Goal: Task Accomplishment & Management: Manage account settings

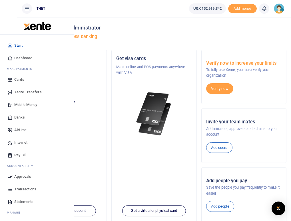
click at [23, 102] on span "Mobile Money" at bounding box center [25, 105] width 23 height 6
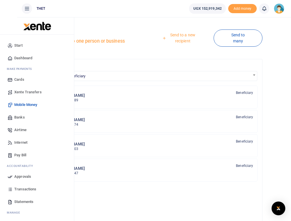
click at [23, 114] on span "Banks" at bounding box center [19, 117] width 11 height 6
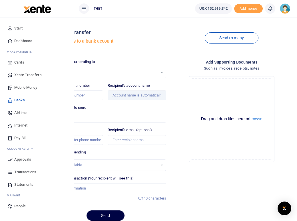
click at [19, 100] on span "Banks" at bounding box center [19, 100] width 11 height 6
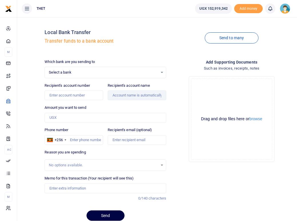
click at [162, 72] on div "Select a bank Select an option..." at bounding box center [105, 72] width 121 height 6
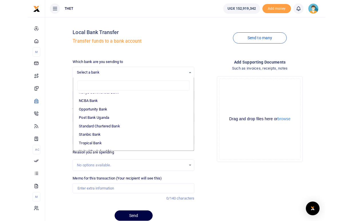
scroll to position [160, 0]
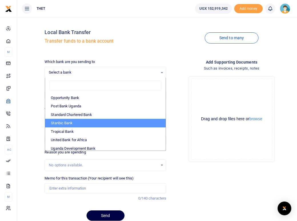
click at [91, 122] on li "Stanbic Bank" at bounding box center [105, 123] width 121 height 9
select select "STANBIC"
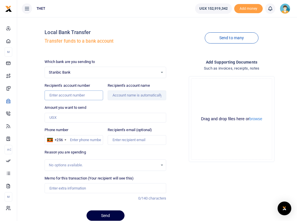
click at [65, 96] on input "Recipient's account number" at bounding box center [74, 95] width 59 height 10
click at [57, 95] on input "Recipient's account number" at bounding box center [74, 95] width 59 height 10
paste input "9030017886044"
type input "9030017886044"
click at [123, 95] on input "Recipient's account name" at bounding box center [137, 95] width 59 height 10
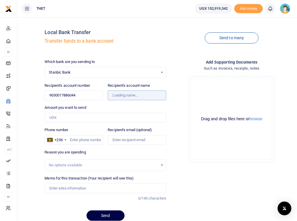
type input "12 Tables Services Ltd"
click at [64, 118] on input "Amount you want to send" at bounding box center [106, 118] width 122 height 10
click at [31, 38] on div "Local Bank Transfer Transfer funds to a bank account Send to many Which bank ar…" at bounding box center [157, 123] width 276 height 203
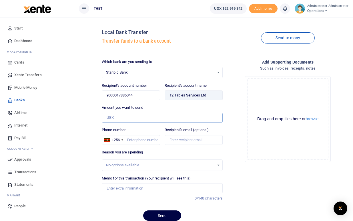
click at [126, 117] on input "Amount you want to send" at bounding box center [162, 118] width 121 height 10
type input "1,203,200"
click at [231, 162] on div "Drop your files here Drag and drop files here or browse Powered by Uppy" at bounding box center [287, 118] width 121 height 95
click at [138, 142] on input "Phone number" at bounding box center [131, 140] width 58 height 10
type input "0775213474"
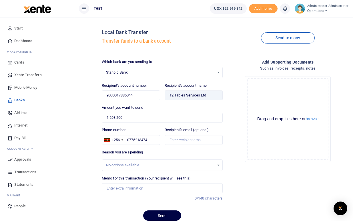
click at [179, 154] on div "Reason you are spending No options available." at bounding box center [162, 159] width 121 height 21
click at [116, 166] on div "No options available." at bounding box center [160, 165] width 109 height 6
click at [146, 188] on input "Memo for this transaction (Your recipient will see this)" at bounding box center [162, 188] width 121 height 10
type input "Hall and projector hire in [GEOGRAPHIC_DATA]"
click at [245, 205] on div "Add supporting Documents Such as invoices, receipts, notes Drop your files here…" at bounding box center [288, 142] width 126 height 166
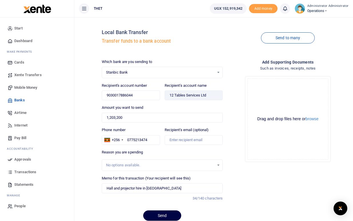
click at [164, 215] on div at bounding box center [177, 217] width 100 height 7
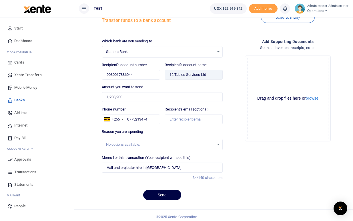
scroll to position [24, 0]
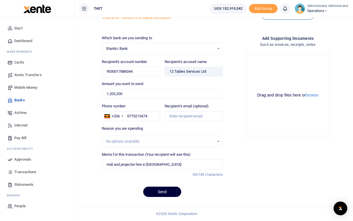
click at [163, 189] on button "Send" at bounding box center [162, 191] width 38 height 10
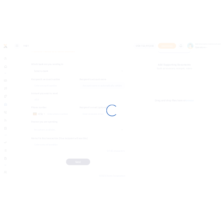
scroll to position [24, 0]
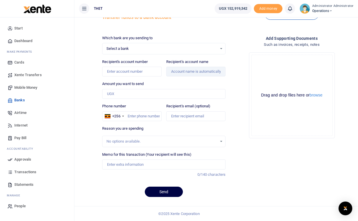
click at [220, 48] on div "Select a bank Select an option..." at bounding box center [163, 48] width 123 height 6
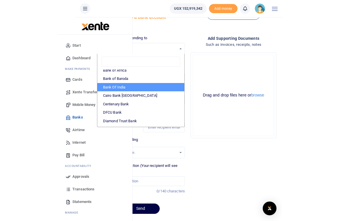
scroll to position [34, 0]
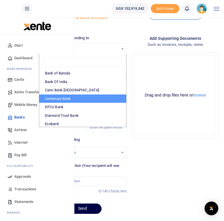
click at [80, 97] on li "Centenary Bank" at bounding box center [82, 98] width 87 height 9
select select "CENT"
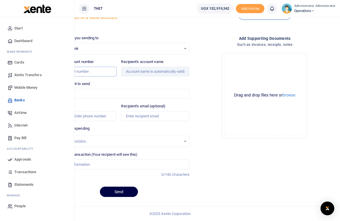
click at [117, 71] on input "Recipient's account number" at bounding box center [82, 72] width 68 height 10
paste input "3100078494"
type input "3100078494"
click at [228, 89] on div "Drop your files here Drag and drop files here or browse Powered by Uppy" at bounding box center [264, 95] width 141 height 95
type input "Blue Cuts Motel Limited"
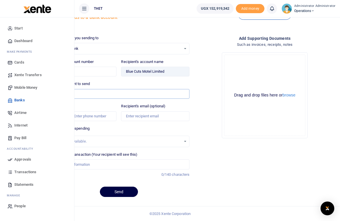
click at [119, 93] on input "Amount you want to send" at bounding box center [118, 94] width 141 height 10
type input "1,138,983"
click at [222, 126] on div "Drop your files here Drag and drop files here or browse Powered by Uppy" at bounding box center [264, 95] width 141 height 95
click at [122, 101] on div "Which bank are you sending to Centenary Bank Select an option... Select a bank …" at bounding box center [119, 118] width 146 height 166
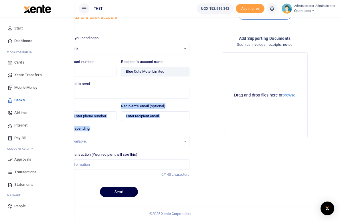
drag, startPoint x: 174, startPoint y: 130, endPoint x: 136, endPoint y: 114, distance: 41.5
click at [136, 114] on div "Which bank are you sending to Centenary Bank Select an option... Select a bank …" at bounding box center [119, 118] width 146 height 166
click at [117, 115] on input "Phone number" at bounding box center [82, 116] width 68 height 10
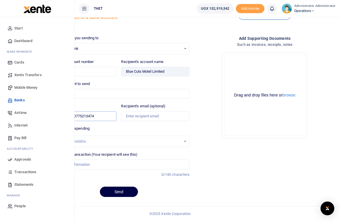
type input "0775213474"
click at [165, 129] on div "Reason you are spending No options available." at bounding box center [118, 136] width 141 height 21
click at [150, 162] on input "Memo for this transaction (Your recipient will see this)" at bounding box center [118, 164] width 141 height 10
click at [190, 188] on div "Send" at bounding box center [118, 191] width 141 height 10
click at [168, 166] on input "Hall and projector hire in Koboko" at bounding box center [118, 164] width 141 height 10
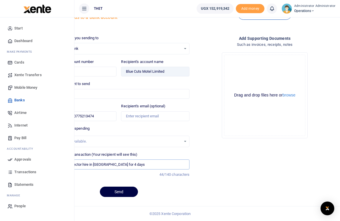
type input "Hall and projector hire in [GEOGRAPHIC_DATA] for 4 days"
click at [192, 183] on div "Which bank are you sending to Centenary Bank Select an option... Select a bank …" at bounding box center [119, 118] width 146 height 166
click at [138, 192] on button "Send" at bounding box center [119, 191] width 38 height 10
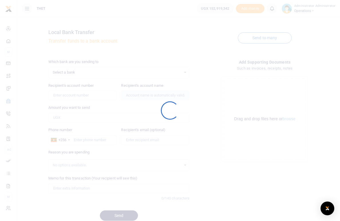
scroll to position [24, 0]
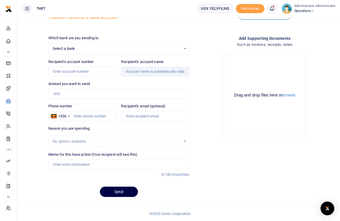
click at [273, 9] on icon at bounding box center [272, 8] width 6 height 6
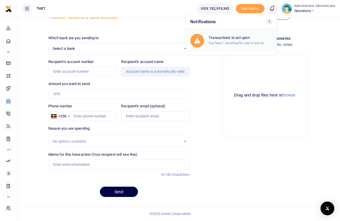
click at [233, 43] on small "You have 1 awaiting for your to act on" at bounding box center [235, 43] width 55 height 4
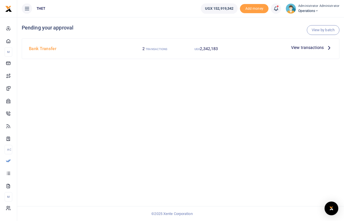
click at [328, 48] on icon at bounding box center [329, 47] width 6 height 6
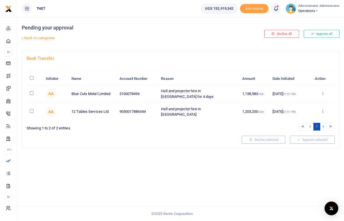
click at [134, 160] on div "Pending your approval Back to categories Decline All Approve all Bank Transfer …" at bounding box center [180, 119] width 327 height 204
click at [31, 109] on input "checkbox" at bounding box center [32, 111] width 4 height 4
checkbox input "true"
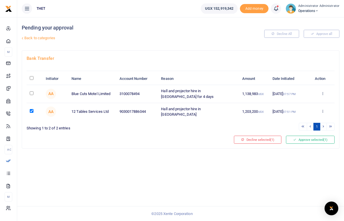
click at [32, 93] on input "checkbox" at bounding box center [32, 93] width 4 height 4
checkbox input "true"
click at [310, 137] on button "Approve selected (2)" at bounding box center [310, 140] width 49 height 8
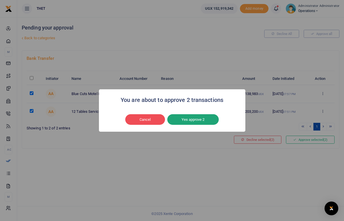
click at [189, 120] on button "Yes approve 2" at bounding box center [192, 119] width 51 height 11
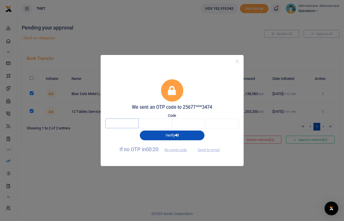
click at [125, 124] on input "text" at bounding box center [121, 123] width 33 height 10
type input "9"
type input "5"
type input "1"
type input "8"
